Goal: Check status

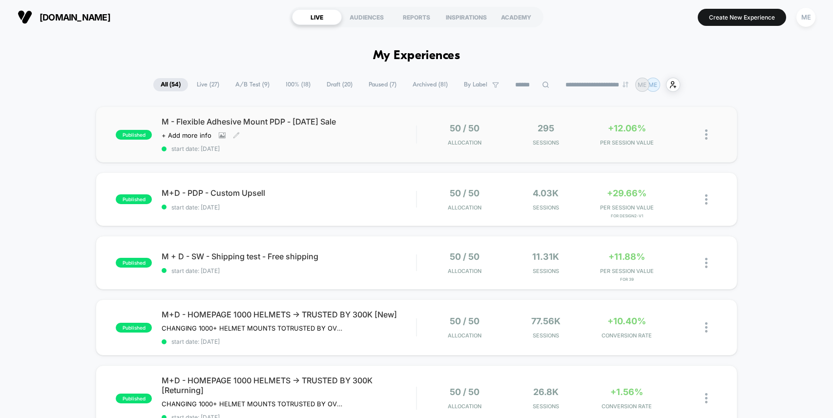
click at [380, 133] on div "M - Flexible Adhesive Mount PDP - [DATE] Sale Click to view images Click to edi…" at bounding box center [289, 135] width 254 height 36
